Goal: Information Seeking & Learning: Learn about a topic

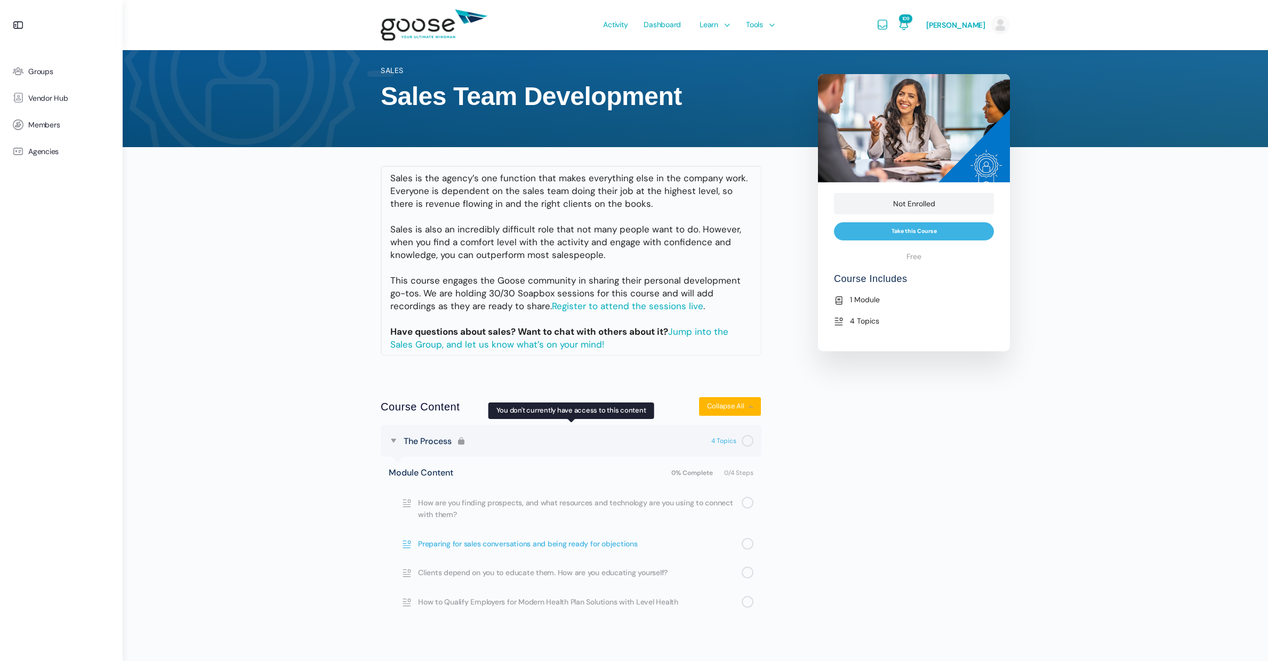
scroll to position [39, 0]
click at [947, 234] on input "Take this Course" at bounding box center [914, 231] width 160 height 19
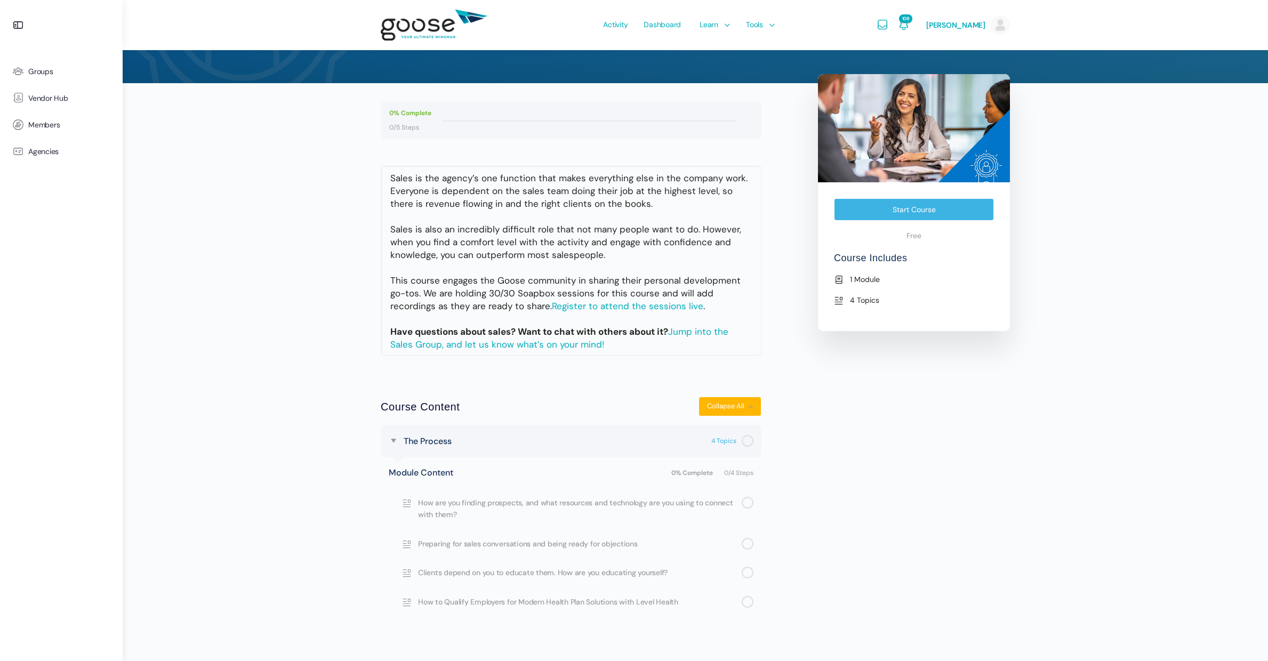
scroll to position [103, 0]
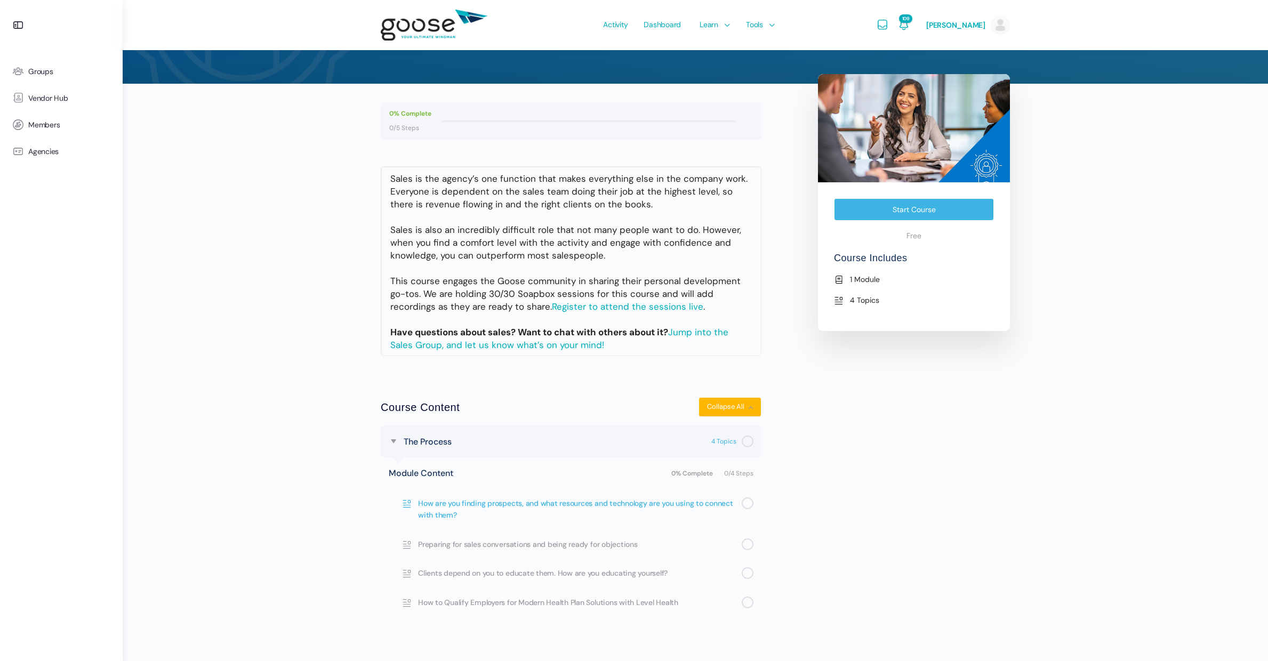
click at [489, 504] on span "How are you finding prospects, and what resources and technology are you using …" at bounding box center [580, 509] width 324 height 24
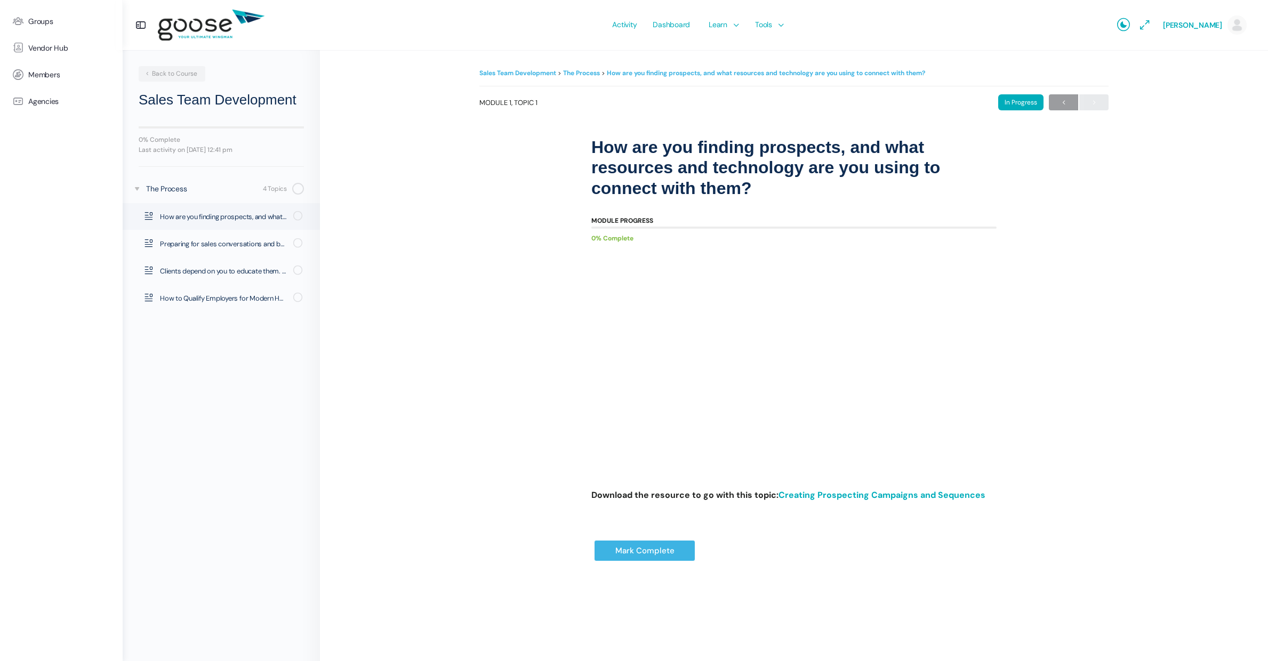
click at [398, 0] on div "Activity Dashboard Learn Courses Map Your Growth Marketing Hub Sales Hub Servic…" at bounding box center [696, 25] width 832 height 50
